Goal: Go to known website: Access a specific website the user already knows

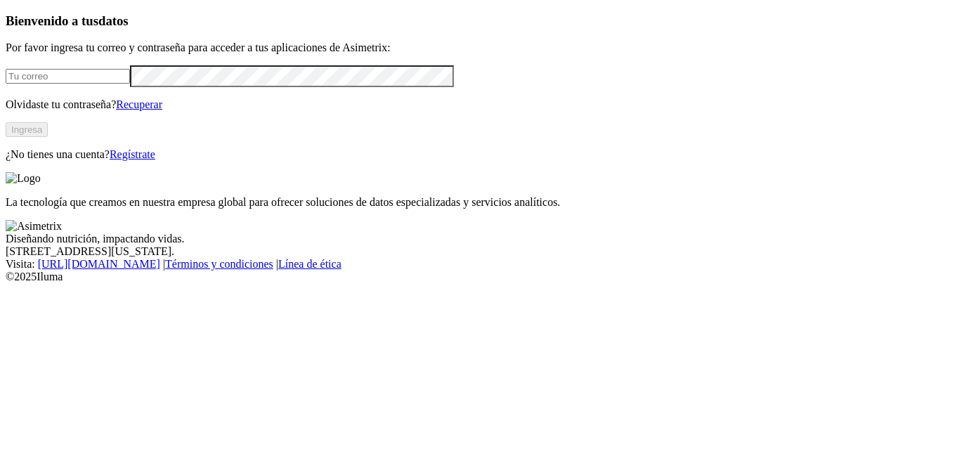
click at [130, 84] on input "email" at bounding box center [68, 76] width 124 height 15
type input "[PERSON_NAME][EMAIL_ADDRESS][PERSON_NAME][DOMAIN_NAME]"
click at [48, 137] on button "Ingresa" at bounding box center [27, 129] width 42 height 15
